Goal: Information Seeking & Learning: Learn about a topic

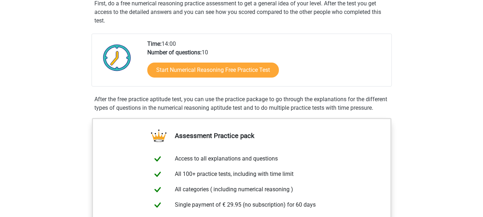
scroll to position [143, 0]
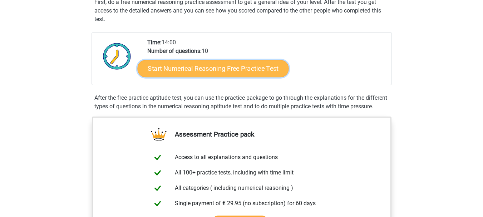
click at [232, 61] on link "Start Numerical Reasoning Free Practice Test" at bounding box center [212, 68] width 151 height 17
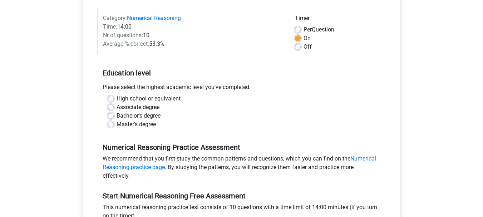
scroll to position [86, 0]
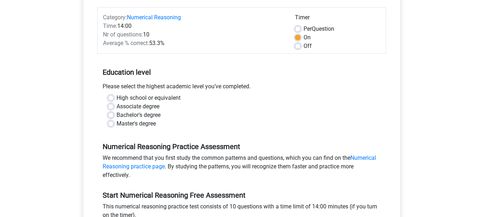
click at [114, 114] on div "Bachelor's degree" at bounding box center [241, 115] width 267 height 9
click at [117, 115] on label "Bachelor's degree" at bounding box center [139, 115] width 44 height 9
click at [109, 115] on input "Bachelor's degree" at bounding box center [111, 114] width 6 height 7
radio input "true"
click at [108, 119] on input "Master's degree" at bounding box center [111, 122] width 6 height 7
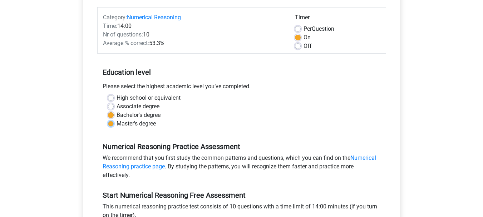
radio input "true"
click at [108, 111] on input "Bachelor's degree" at bounding box center [111, 114] width 6 height 7
radio input "true"
click at [223, 128] on div "Master's degree" at bounding box center [241, 123] width 267 height 9
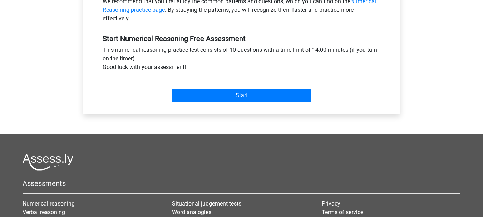
scroll to position [243, 0]
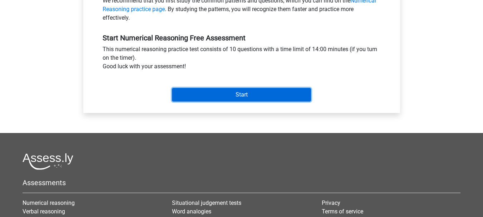
click at [245, 95] on input "Start" at bounding box center [241, 95] width 139 height 14
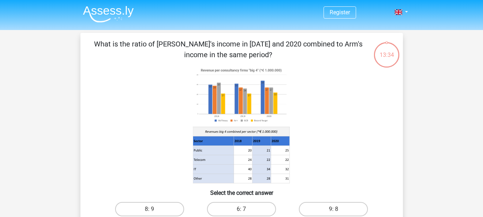
click at [228, 109] on image at bounding box center [241, 95] width 97 height 59
click at [251, 119] on image at bounding box center [241, 95] width 97 height 59
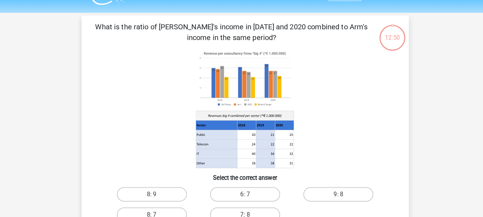
scroll to position [22, 0]
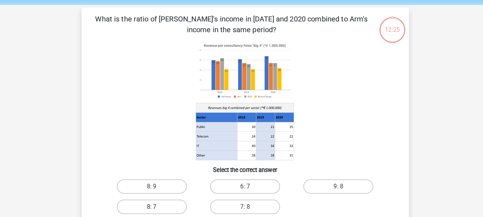
click at [163, 208] on label "8: 7" at bounding box center [149, 207] width 69 height 14
click at [154, 208] on input "8: 7" at bounding box center [151, 209] width 5 height 5
radio input "true"
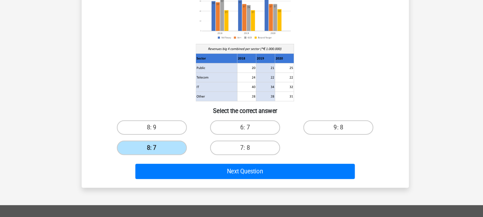
scroll to position [89, 0]
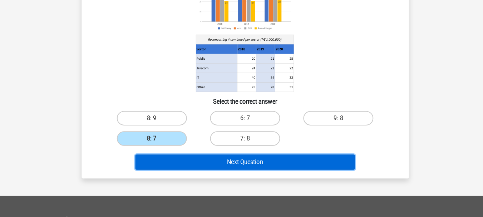
click at [282, 163] on button "Next Question" at bounding box center [241, 163] width 216 height 15
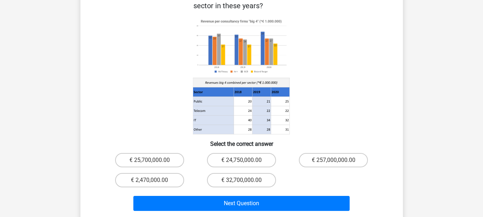
scroll to position [71, 0]
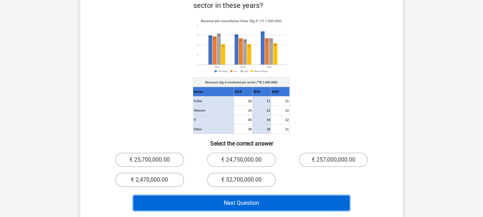
click at [250, 196] on button "Next Question" at bounding box center [241, 203] width 216 height 15
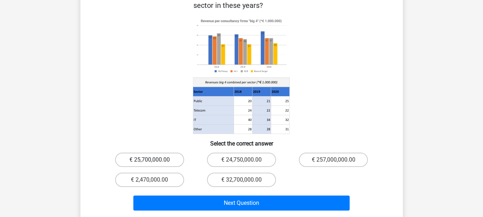
click at [166, 155] on label "€ 25,700,000.00" at bounding box center [149, 160] width 69 height 14
click at [154, 160] on input "€ 25,700,000.00" at bounding box center [151, 162] width 5 height 5
radio input "true"
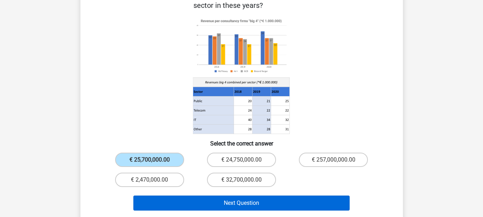
click at [221, 196] on button "Next Question" at bounding box center [241, 203] width 216 height 15
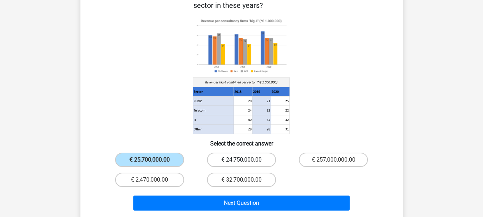
click at [227, 153] on label "€ 24,750,000.00" at bounding box center [241, 160] width 69 height 14
click at [241, 160] on input "€ 24,750,000.00" at bounding box center [243, 162] width 5 height 5
radio input "true"
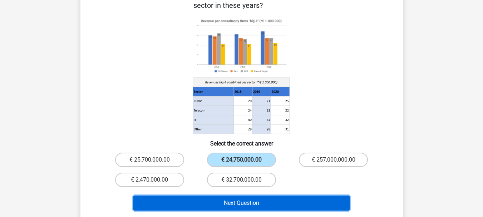
click at [231, 196] on button "Next Question" at bounding box center [241, 203] width 216 height 15
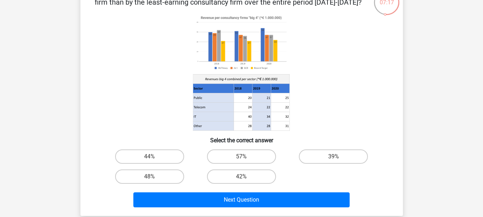
scroll to position [53, 0]
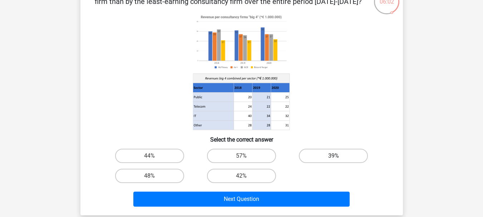
click at [341, 155] on label "39%" at bounding box center [333, 156] width 69 height 14
click at [338, 156] on input "39%" at bounding box center [336, 158] width 5 height 5
radio input "true"
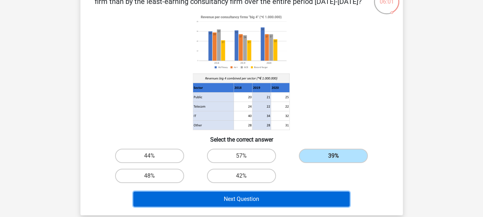
click at [303, 198] on button "Next Question" at bounding box center [241, 199] width 216 height 15
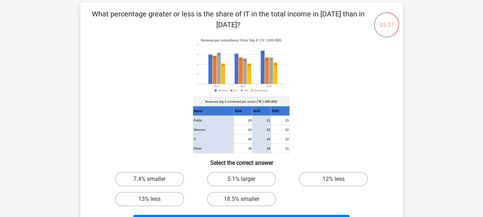
scroll to position [33, 0]
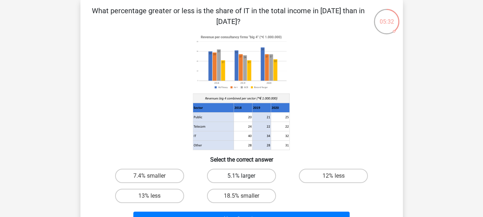
click at [255, 172] on label "5.1% larger" at bounding box center [241, 176] width 69 height 14
click at [246, 176] on input "5.1% larger" at bounding box center [243, 178] width 5 height 5
radio input "true"
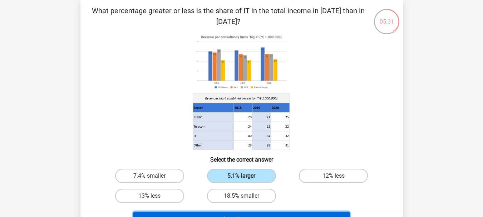
click at [268, 212] on button "Next Question" at bounding box center [241, 219] width 216 height 15
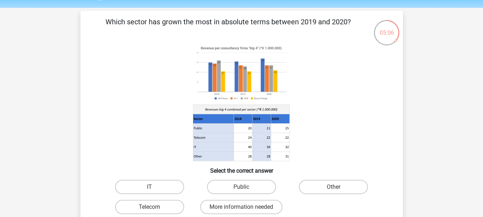
scroll to position [23, 0]
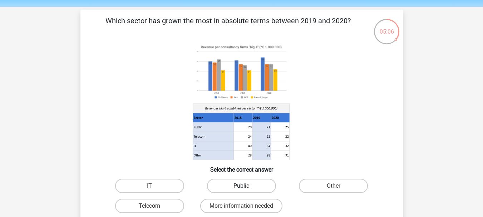
click at [258, 180] on label "Public" at bounding box center [241, 186] width 69 height 14
click at [246, 186] on input "Public" at bounding box center [243, 188] width 5 height 5
radio input "true"
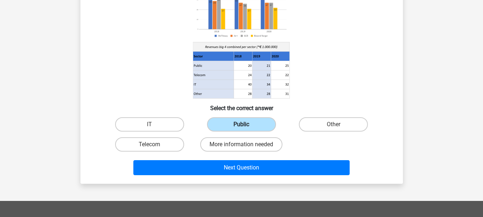
scroll to position [88, 0]
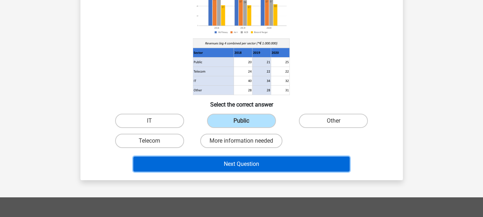
click at [274, 162] on button "Next Question" at bounding box center [241, 164] width 216 height 15
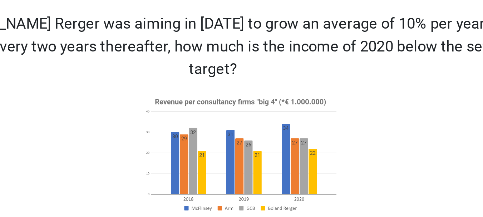
scroll to position [21, 0]
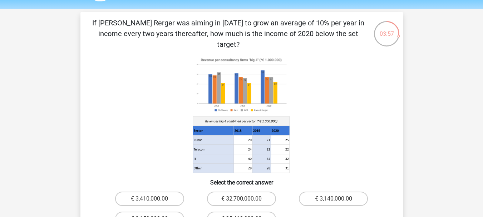
click at [307, 147] on icon at bounding box center [242, 114] width 288 height 118
click at [267, 192] on label "€ 32,700,000.00" at bounding box center [241, 199] width 69 height 14
click at [246, 199] on input "€ 32,700,000.00" at bounding box center [243, 201] width 5 height 5
radio input "true"
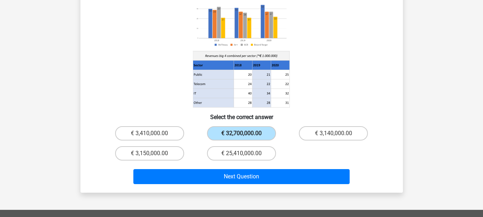
scroll to position [87, 0]
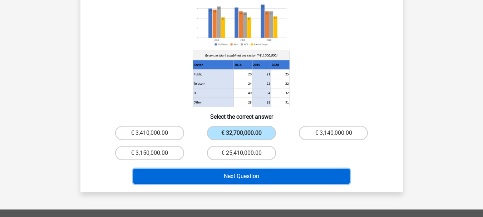
click at [285, 169] on button "Next Question" at bounding box center [241, 176] width 216 height 15
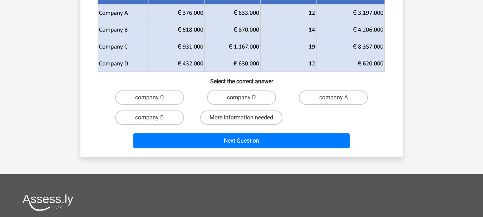
scroll to position [33, 0]
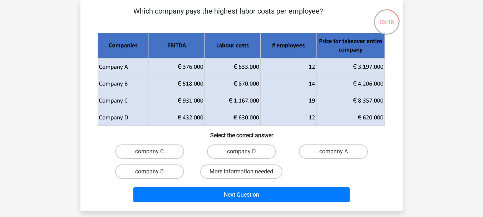
click at [235, 88] on icon at bounding box center [260, 83] width 112 height 17
click at [150, 171] on label "company B" at bounding box center [149, 171] width 69 height 14
click at [150, 172] on input "company B" at bounding box center [151, 174] width 5 height 5
radio input "true"
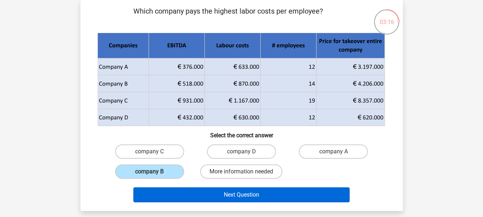
click at [184, 196] on button "Next Question" at bounding box center [241, 194] width 216 height 15
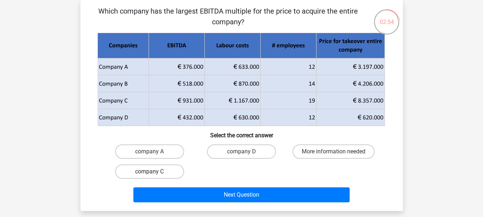
click at [162, 169] on label "company C" at bounding box center [149, 171] width 69 height 14
click at [154, 172] on input "company C" at bounding box center [151, 174] width 5 height 5
radio input "true"
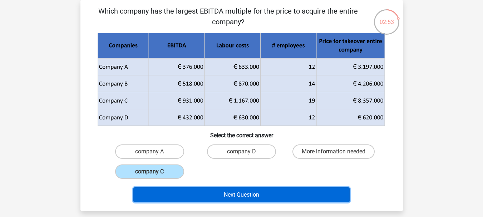
click at [185, 192] on button "Next Question" at bounding box center [241, 194] width 216 height 15
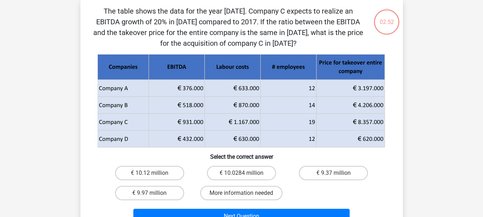
click at [181, 180] on div "€ 9.97 million" at bounding box center [150, 173] width 86 height 14
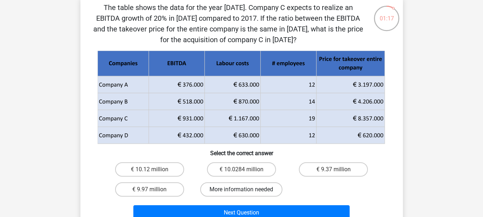
click at [265, 188] on label "More information needed" at bounding box center [241, 189] width 82 height 14
click at [246, 189] on input "More information needed" at bounding box center [243, 191] width 5 height 5
radio input "true"
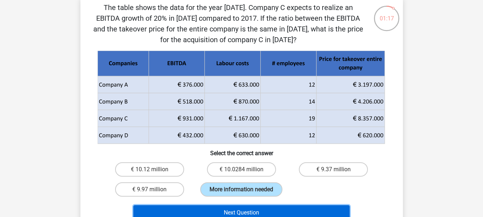
click at [266, 213] on button "Next Question" at bounding box center [241, 212] width 216 height 15
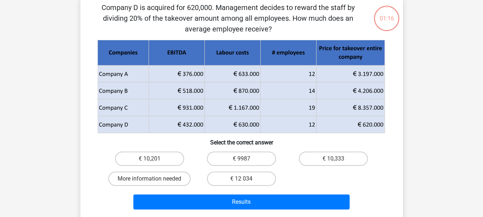
scroll to position [33, 0]
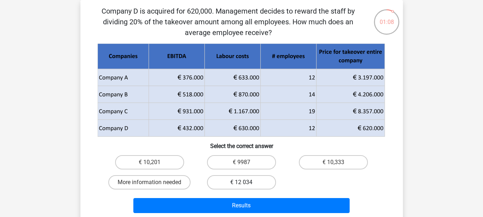
click at [256, 186] on label "€ 12 034" at bounding box center [241, 182] width 69 height 14
click at [246, 186] on input "€ 12 034" at bounding box center [243, 184] width 5 height 5
radio input "true"
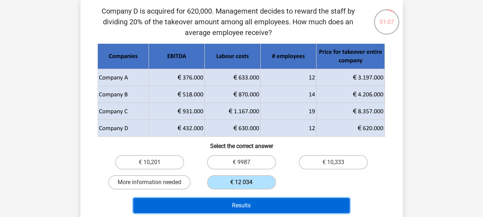
click at [264, 205] on button "Results" at bounding box center [241, 205] width 216 height 15
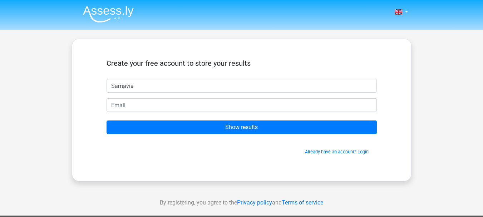
type input "Samavia"
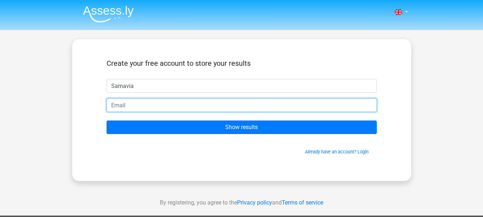
click at [170, 106] on input "email" at bounding box center [242, 105] width 270 height 14
type input "[EMAIL_ADDRESS][DOMAIN_NAME]"
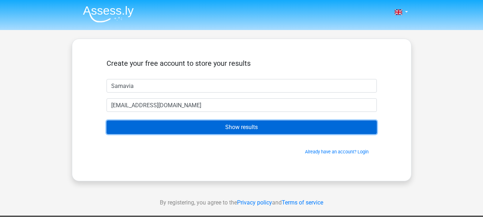
click at [225, 131] on input "Show results" at bounding box center [242, 127] width 270 height 14
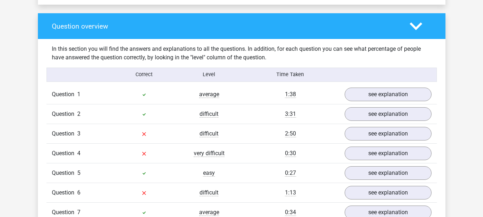
scroll to position [513, 0]
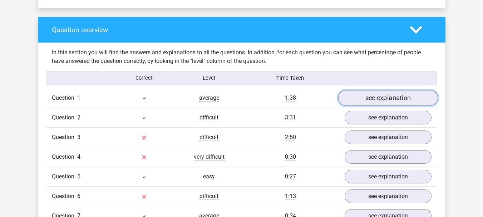
click at [380, 95] on link "see explanation" at bounding box center [388, 98] width 100 height 16
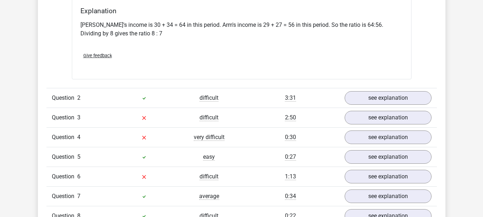
scroll to position [813, 0]
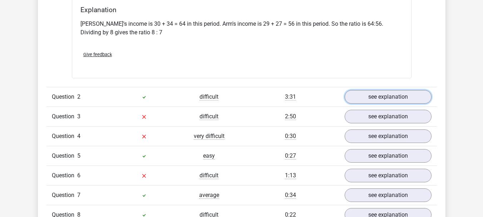
click at [380, 95] on link "see explanation" at bounding box center [388, 97] width 87 height 14
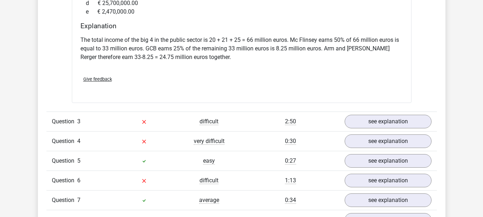
scroll to position [1128, 0]
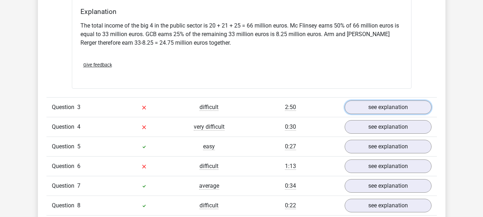
click at [380, 100] on link "see explanation" at bounding box center [388, 107] width 87 height 14
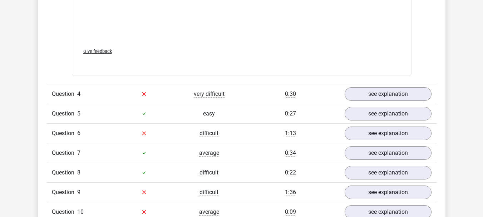
scroll to position [1643, 0]
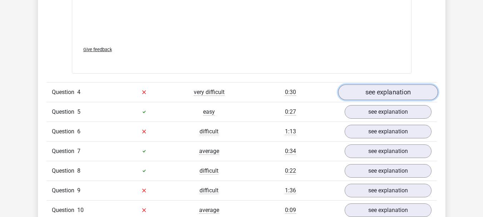
click at [375, 84] on link "see explanation" at bounding box center [388, 92] width 100 height 16
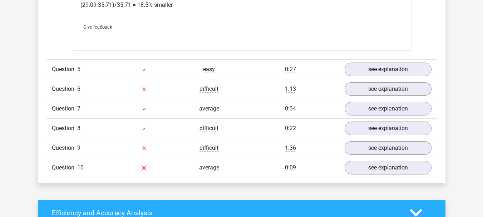
scroll to position [2000, 0]
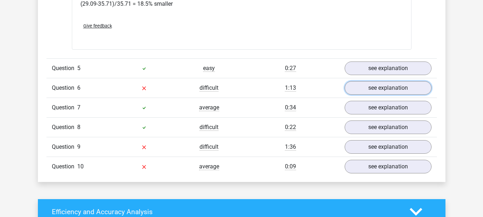
click at [375, 82] on link "see explanation" at bounding box center [388, 88] width 87 height 14
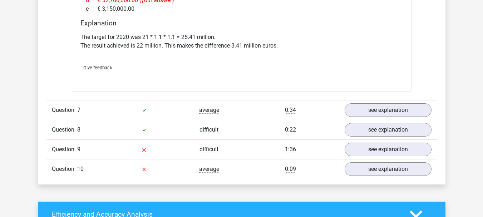
scroll to position [2289, 0]
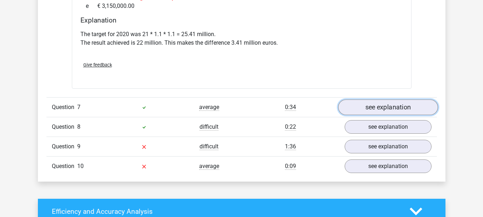
click at [416, 99] on link "see explanation" at bounding box center [388, 107] width 100 height 16
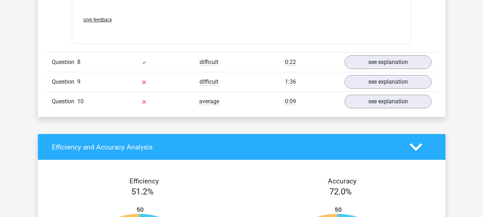
scroll to position [2806, 0]
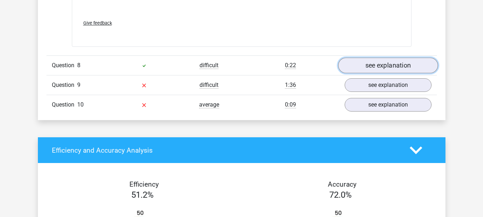
click at [409, 58] on link "see explanation" at bounding box center [388, 66] width 100 height 16
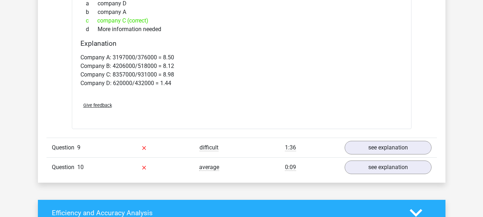
scroll to position [3022, 0]
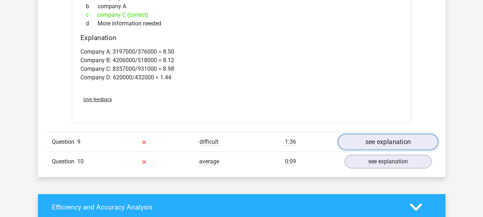
click at [369, 137] on link "see explanation" at bounding box center [388, 142] width 100 height 16
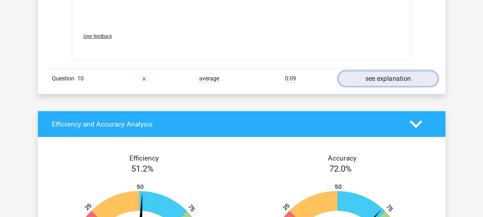
click at [381, 71] on link "see explanation" at bounding box center [388, 79] width 100 height 16
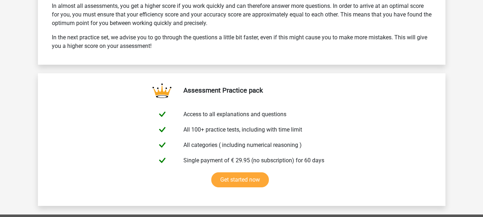
scroll to position [4459, 0]
